Goal: Task Accomplishment & Management: Use online tool/utility

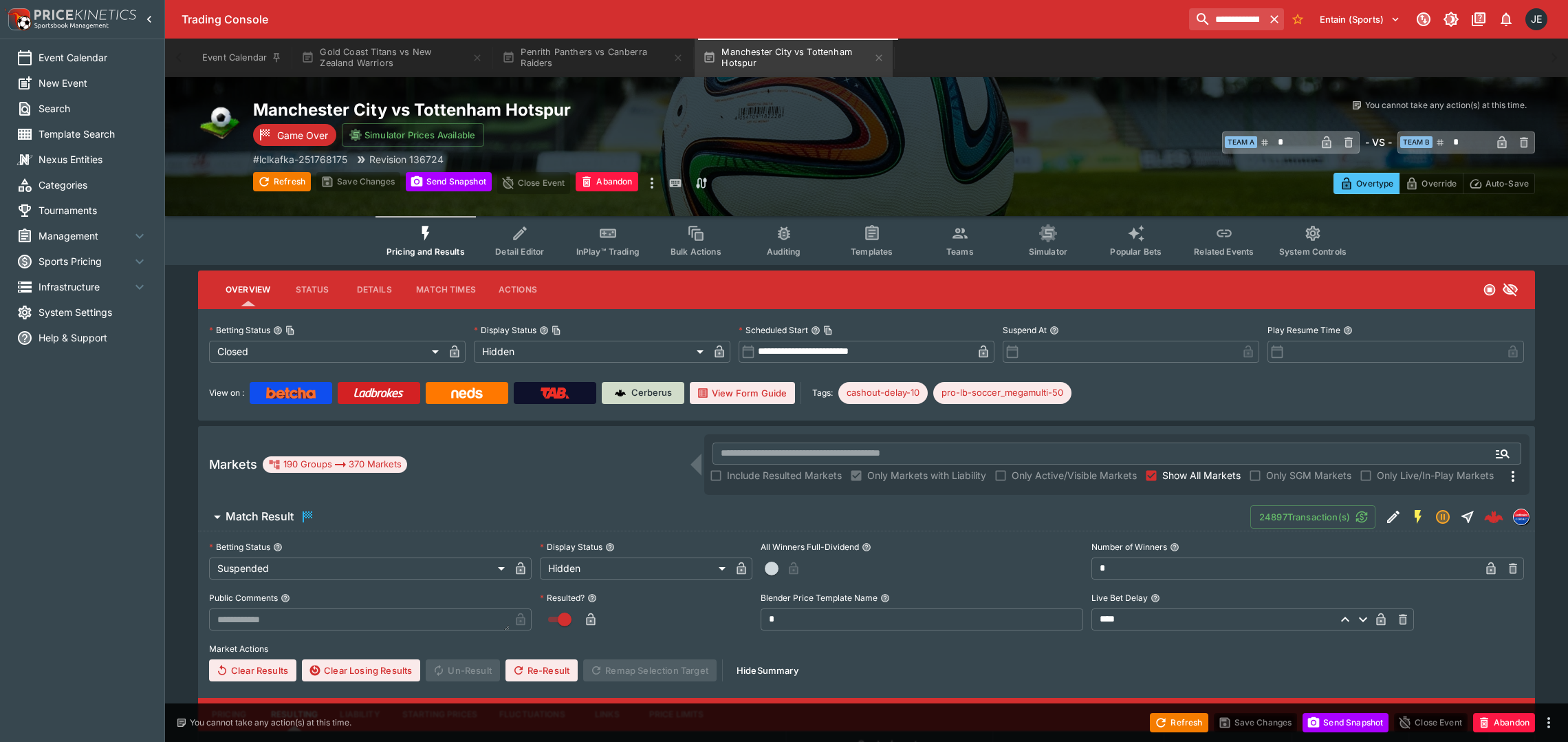
click at [636, 398] on p "Cerberus" at bounding box center [652, 393] width 41 height 14
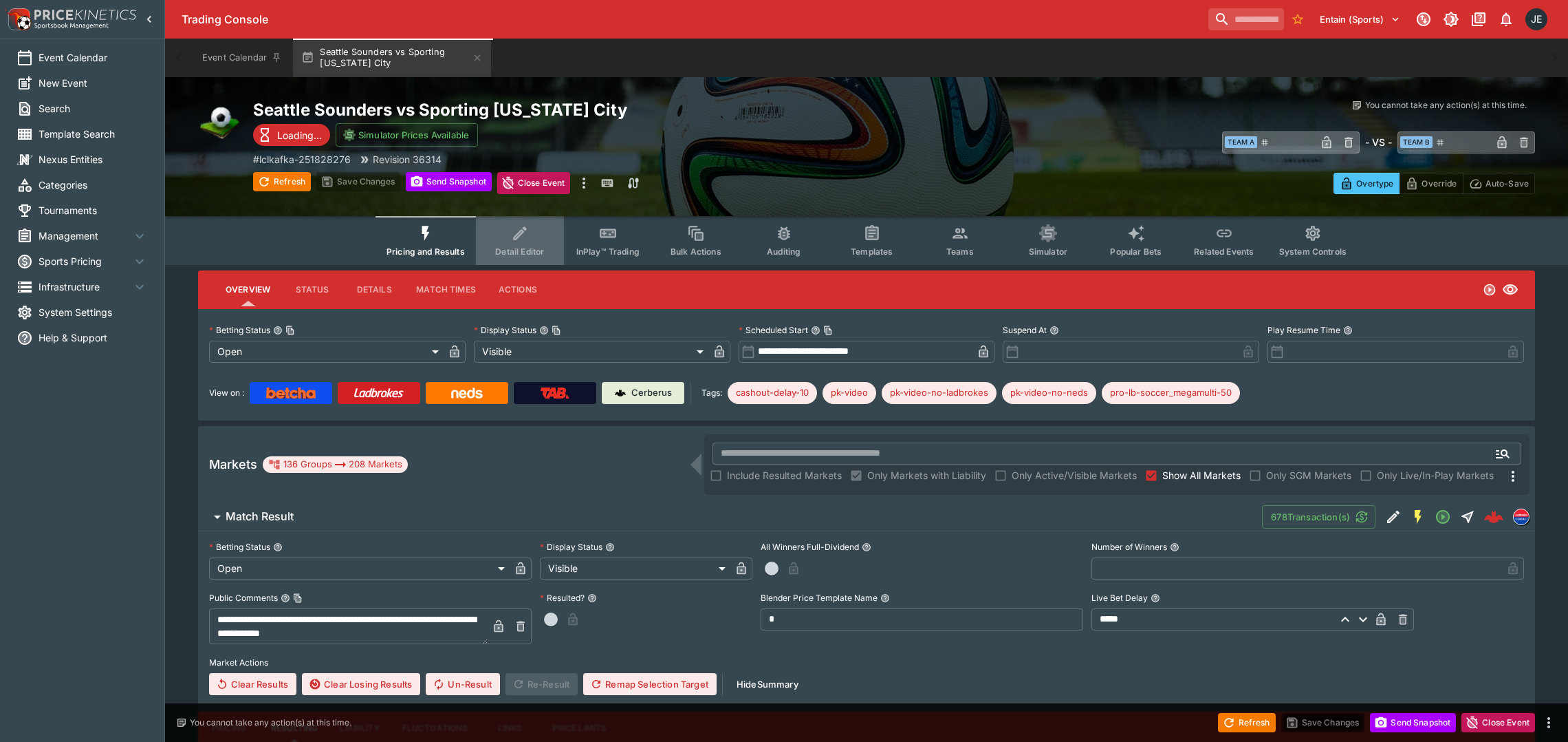
click at [504, 251] on span "Detail Editor" at bounding box center [519, 251] width 49 height 11
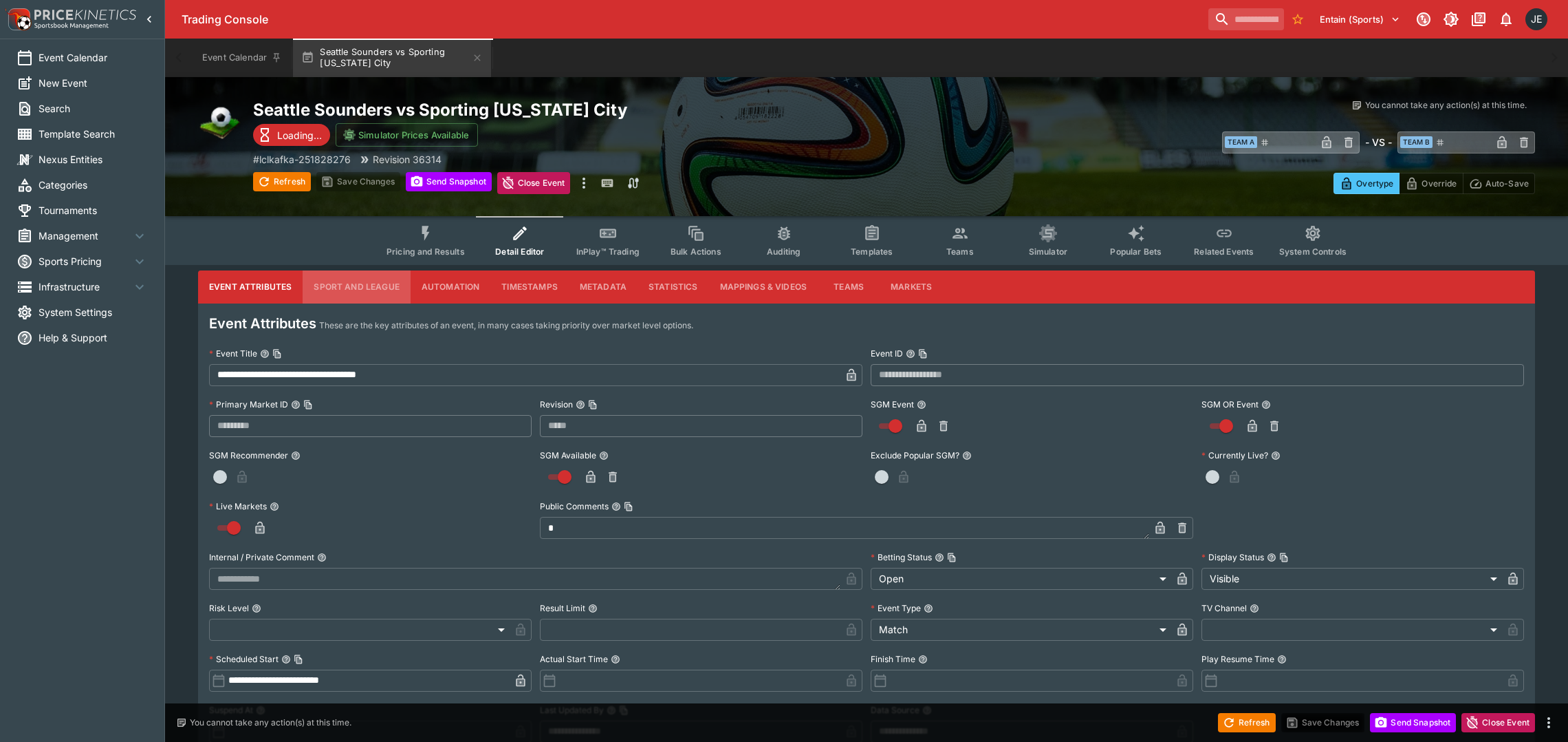
click at [386, 286] on button "Sport and League" at bounding box center [356, 286] width 107 height 33
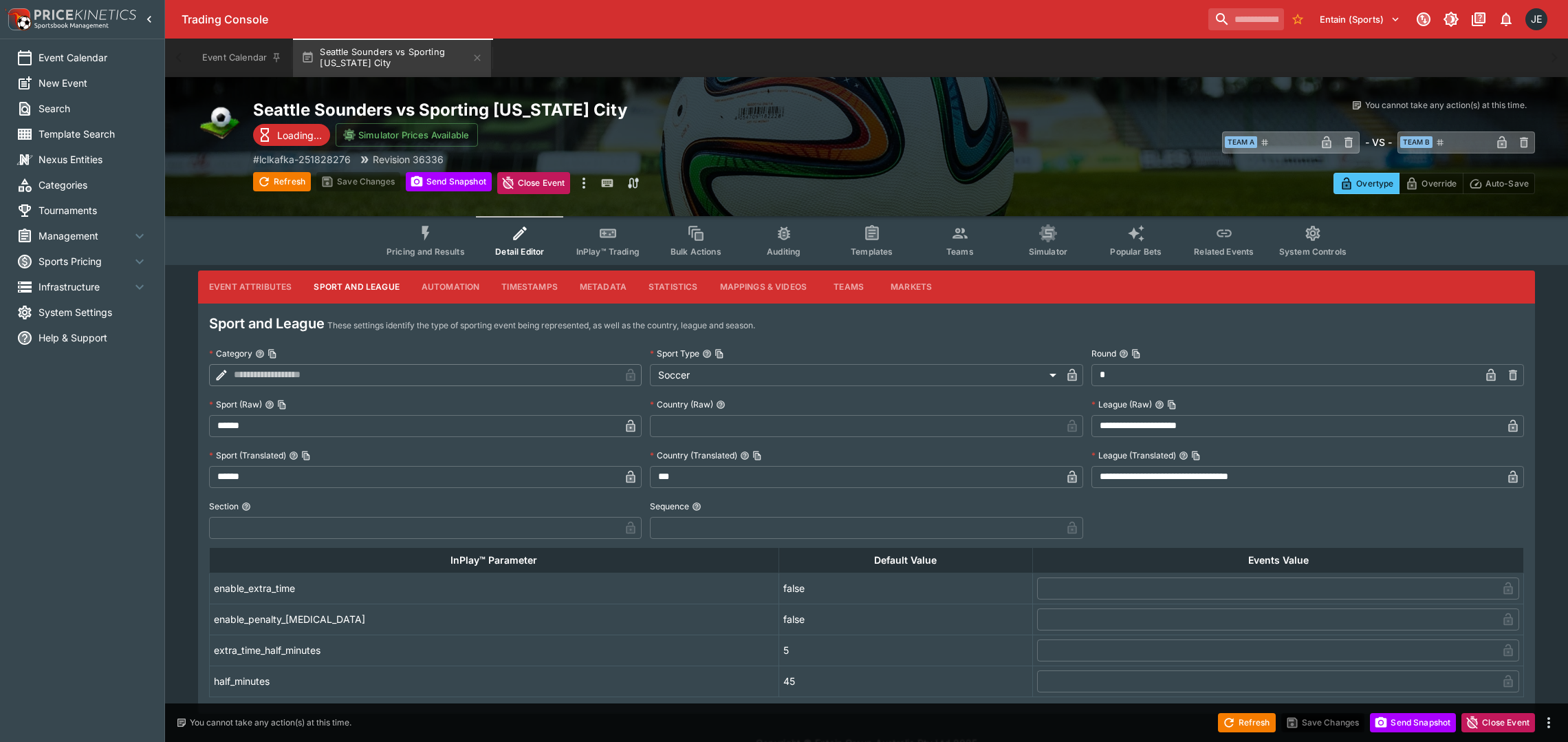
click at [418, 249] on span "Pricing and Results" at bounding box center [425, 251] width 78 height 11
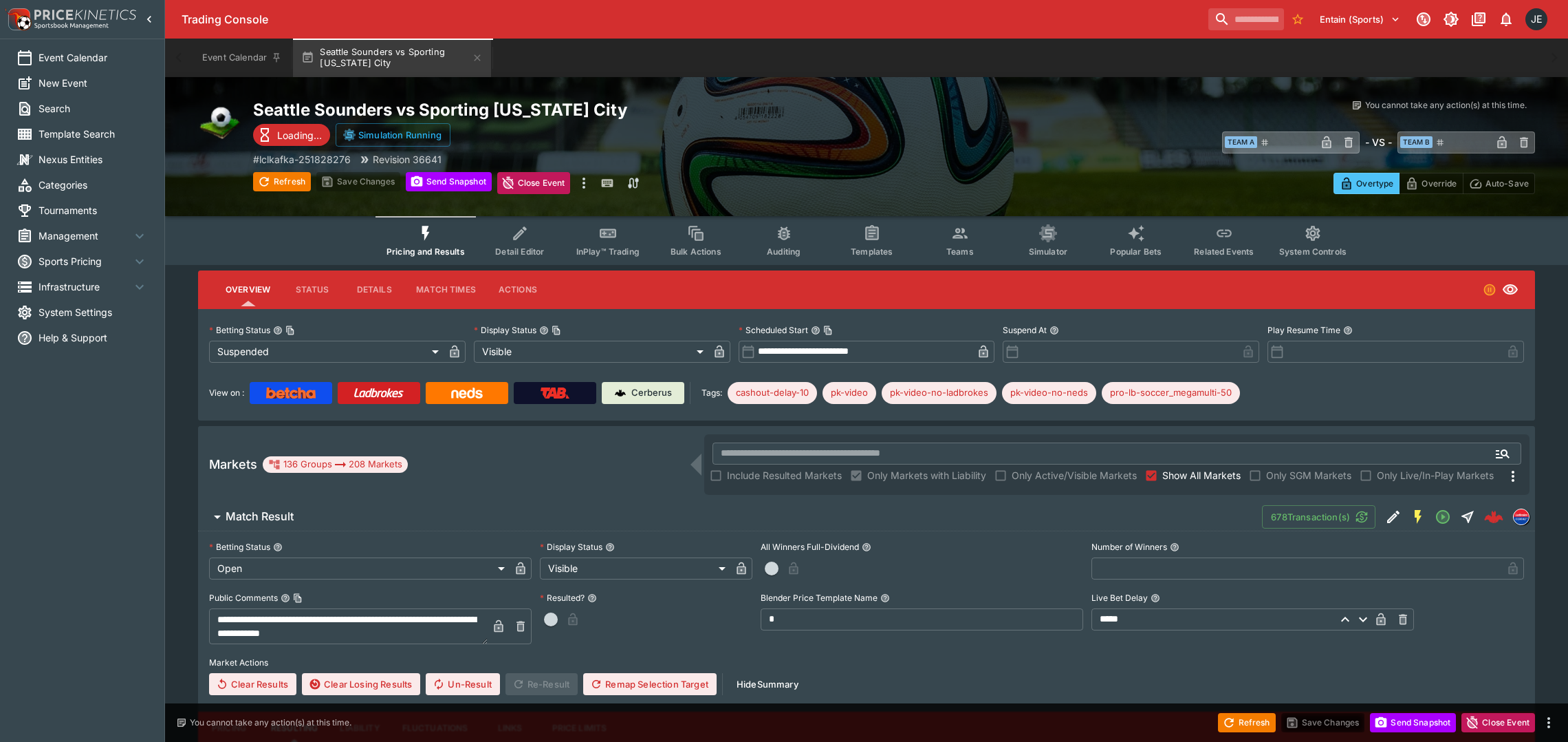
type input "*"
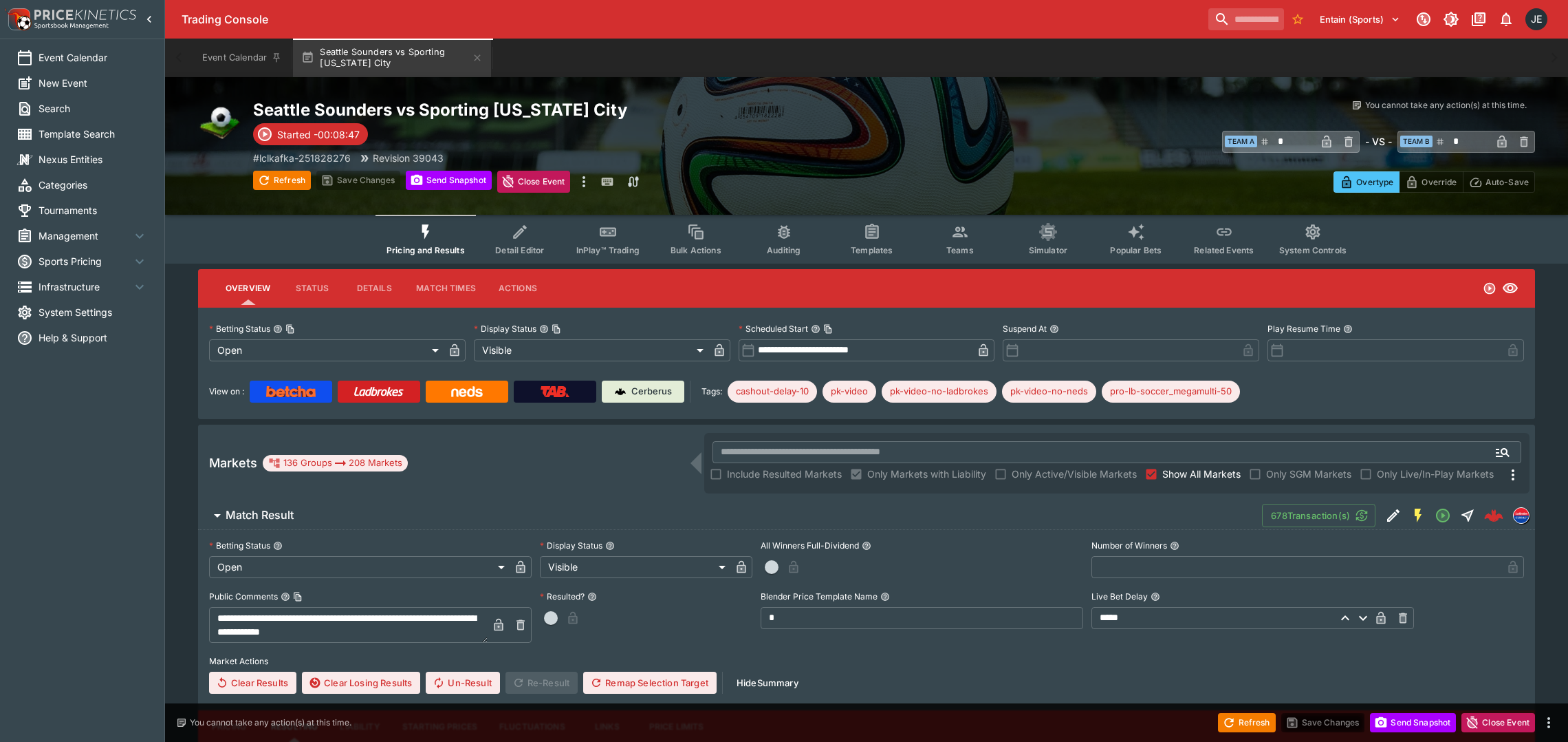
type input "**********"
type input "*"
type input "**********"
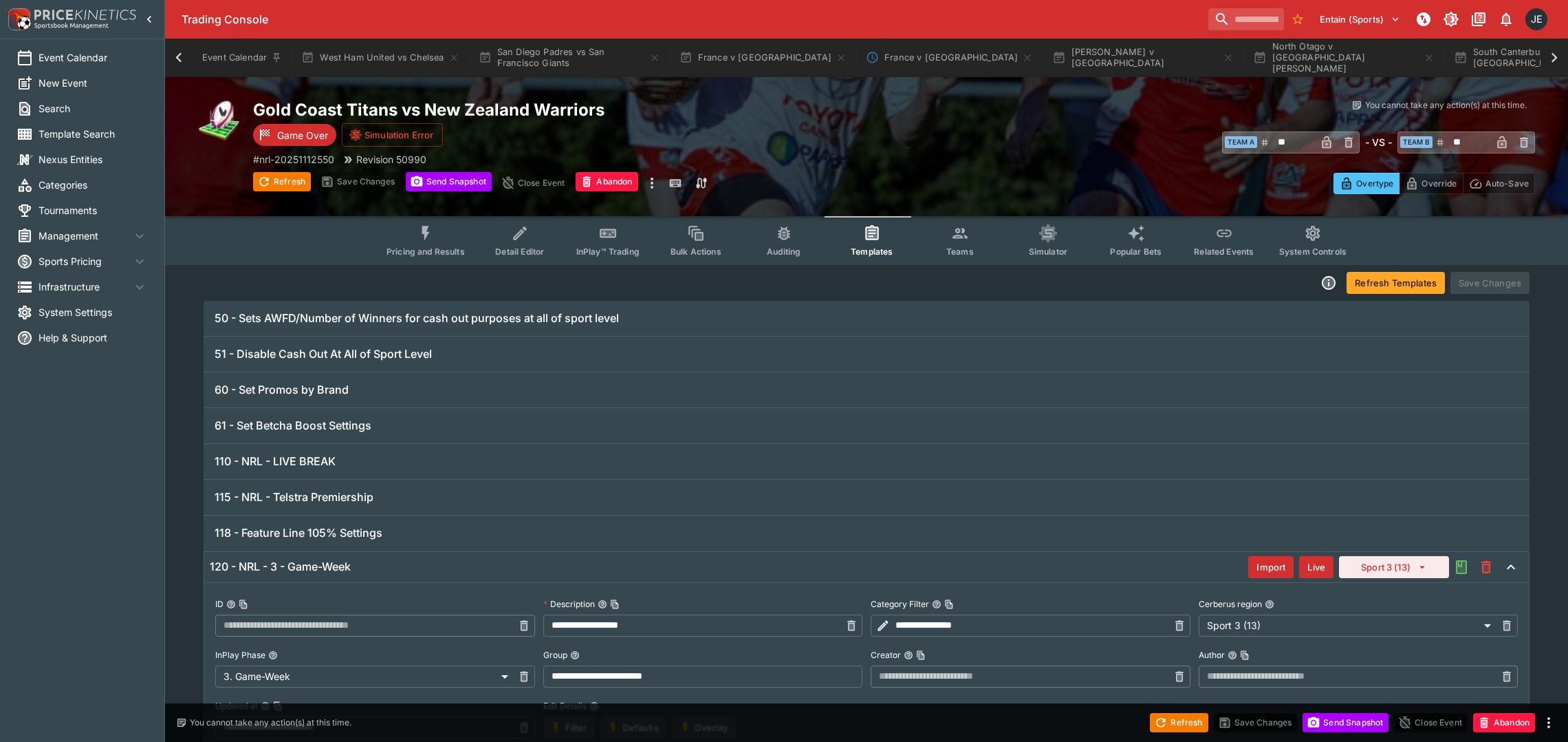
scroll to position [1341, 0]
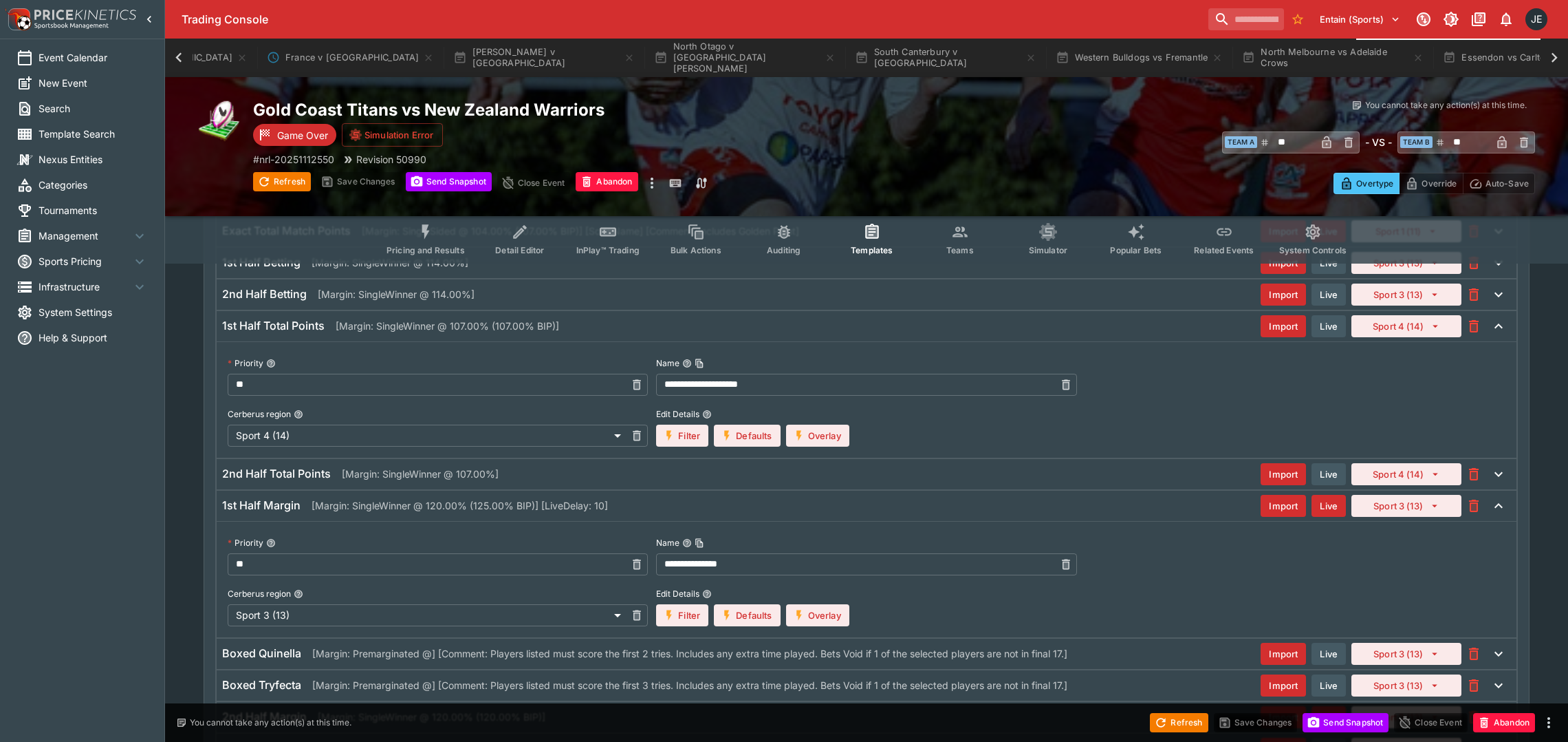
click at [1554, 57] on icon at bounding box center [1554, 57] width 19 height 19
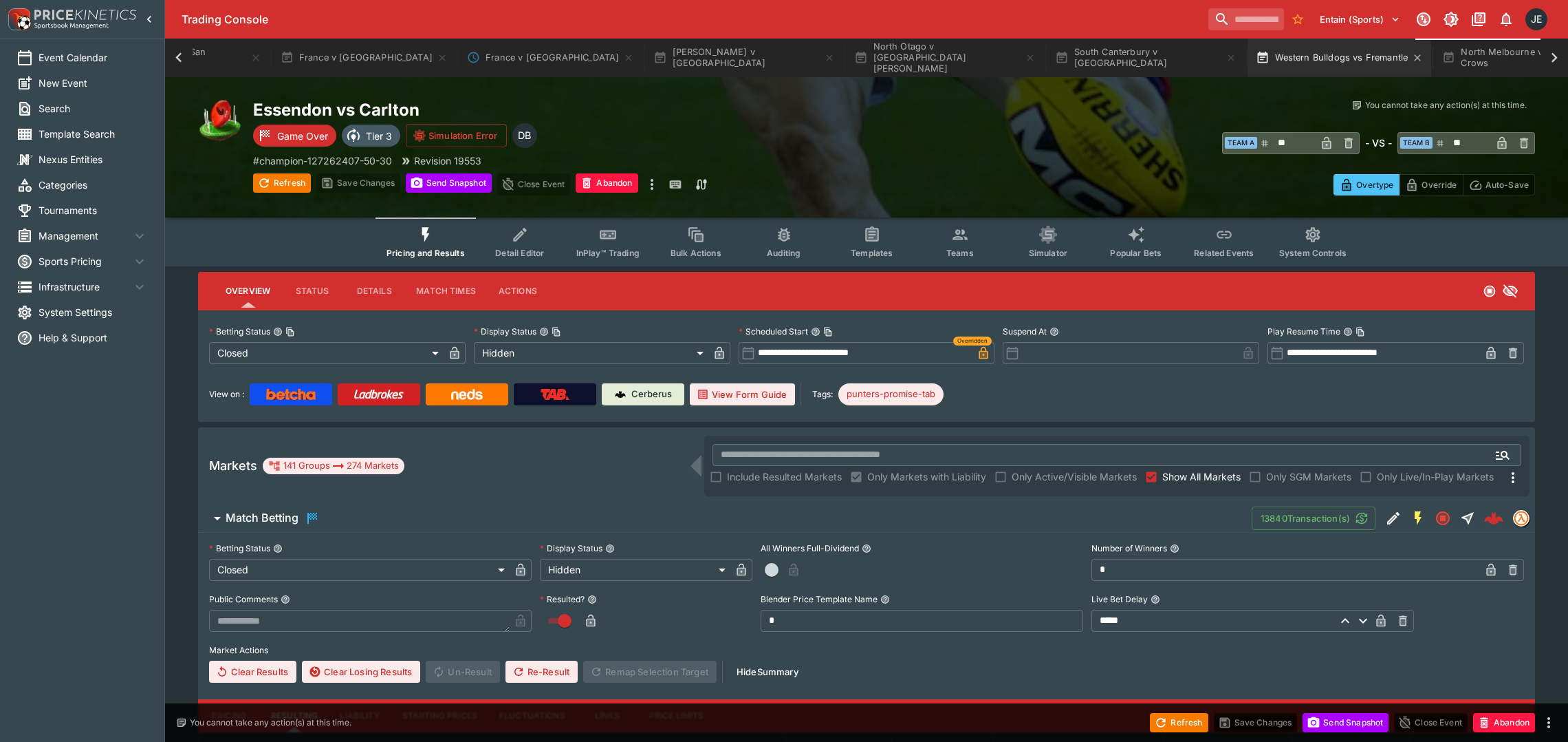
scroll to position [0, 411]
